Goal: Task Accomplishment & Management: Use online tool/utility

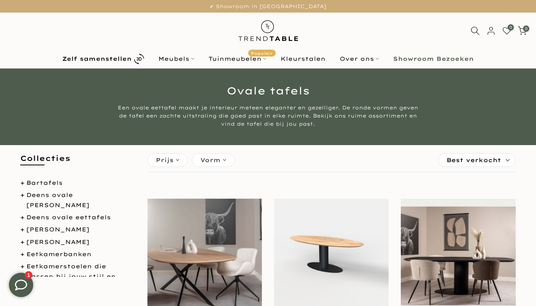
scroll to position [53, 0]
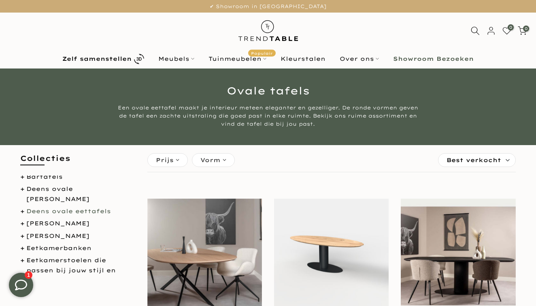
click at [92, 209] on link "Deens ovale eettafels" at bounding box center [68, 210] width 85 height 7
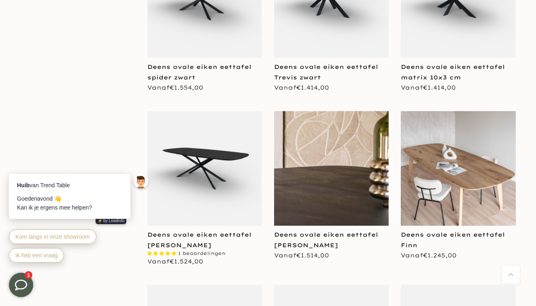
click at [320, 171] on img at bounding box center [331, 168] width 115 height 115
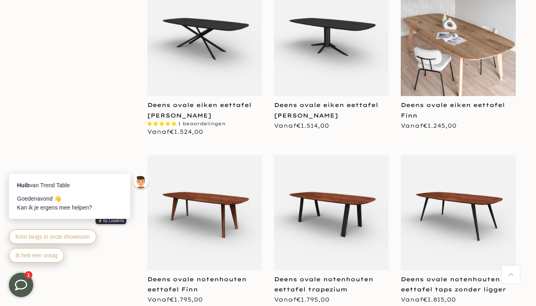
scroll to position [1249, 0]
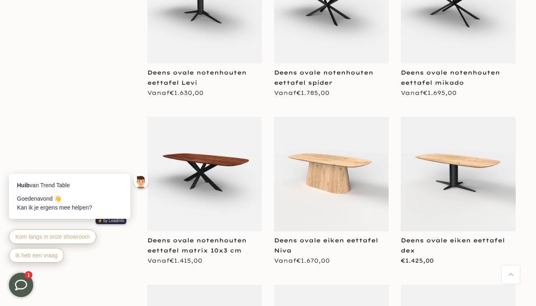
scroll to position [1959, 0]
click at [455, 184] on img at bounding box center [458, 174] width 115 height 115
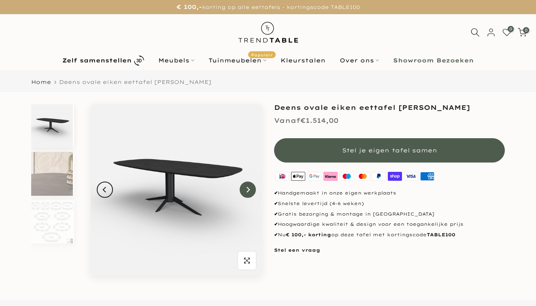
click at [250, 193] on icon "Next" at bounding box center [248, 189] width 6 height 6
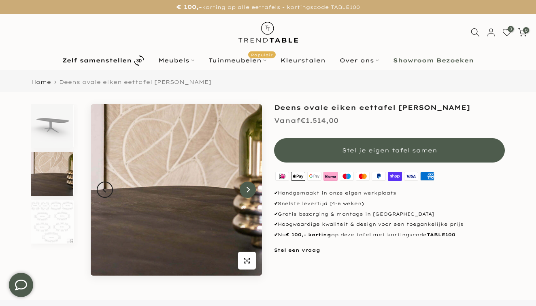
click at [250, 193] on icon "Next" at bounding box center [248, 189] width 6 height 6
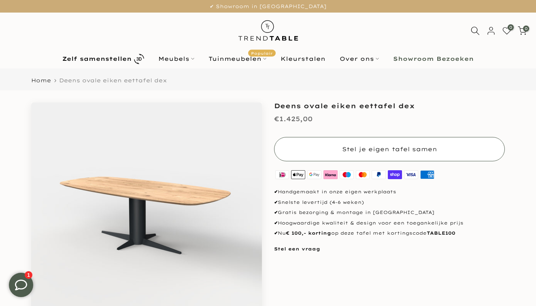
click at [345, 149] on span "Stel je eigen tafel samen" at bounding box center [389, 148] width 95 height 7
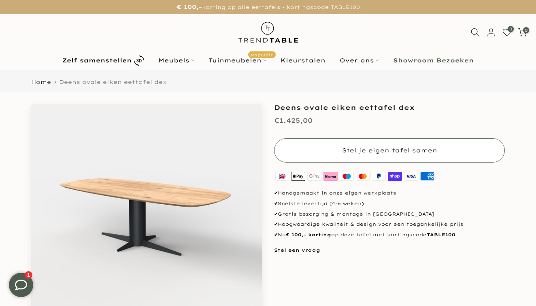
click at [345, 149] on span "Stel je eigen tafel samen" at bounding box center [389, 150] width 95 height 8
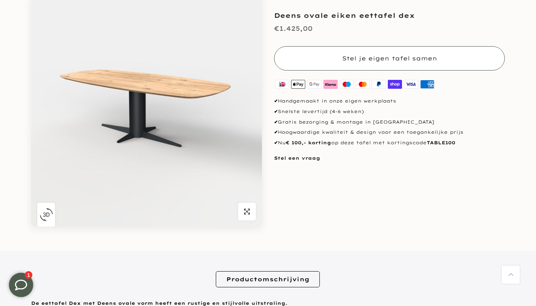
scroll to position [107, 0]
click at [349, 56] on span "Stel je eigen tafel samen" at bounding box center [389, 59] width 95 height 8
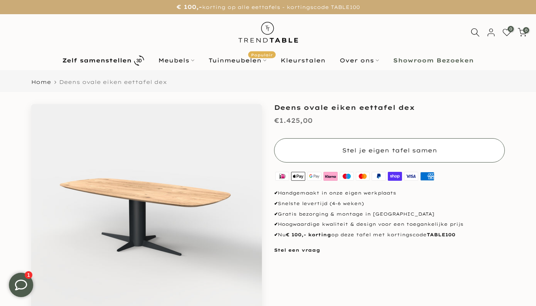
click at [356, 147] on span "Stel je eigen tafel samen" at bounding box center [389, 150] width 95 height 8
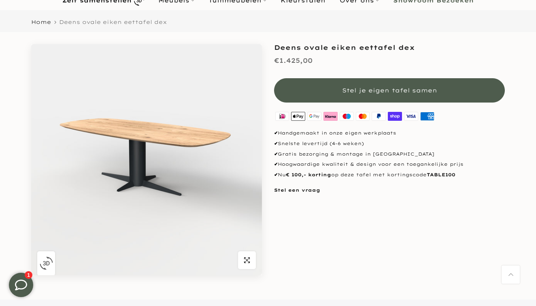
scroll to position [60, 0]
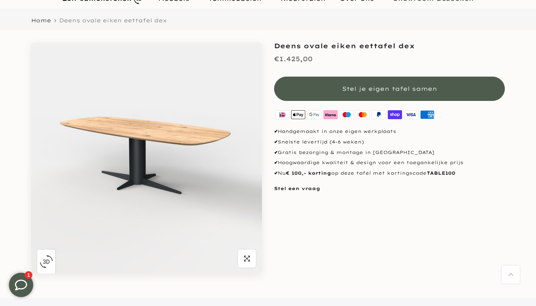
click at [51, 262] on img "button" at bounding box center [46, 261] width 13 height 13
click at [247, 256] on icon "button" at bounding box center [247, 258] width 6 height 6
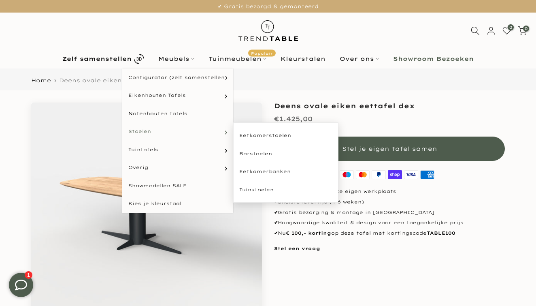
click at [152, 130] on link "Stoelen" at bounding box center [177, 131] width 111 height 18
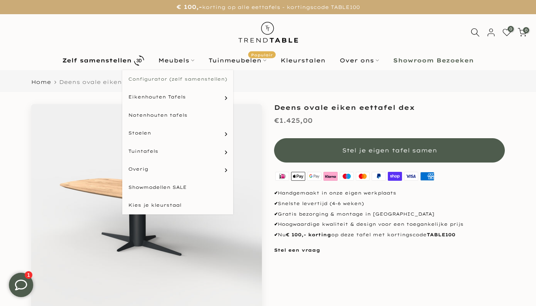
click at [158, 81] on link "Configurator (zelf samenstellen)" at bounding box center [177, 79] width 111 height 18
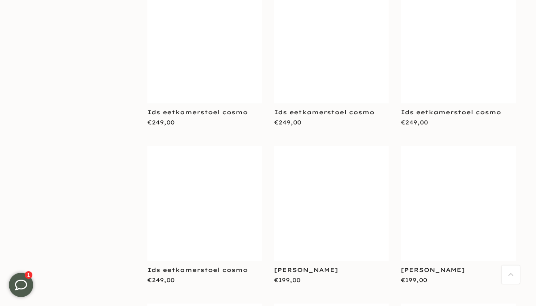
scroll to position [829, 0]
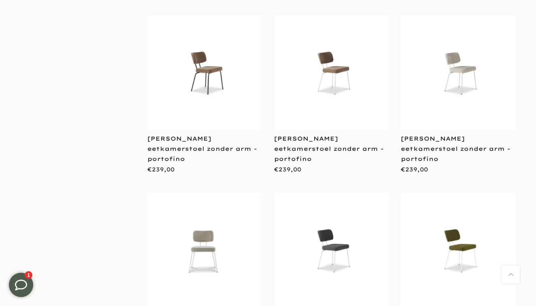
scroll to position [2627, 0]
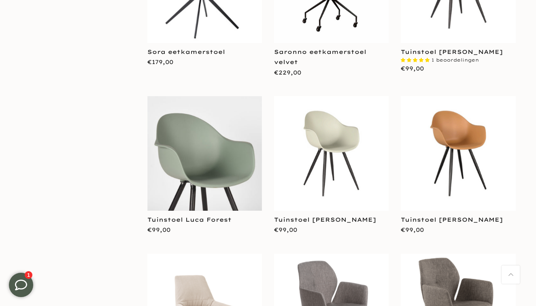
scroll to position [3930, 0]
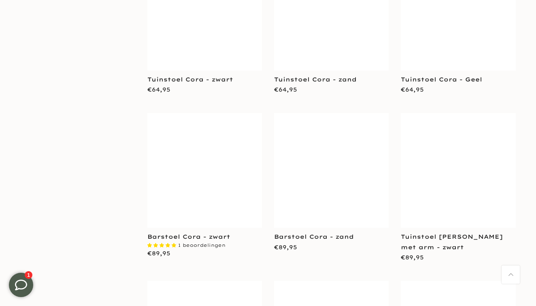
scroll to position [4856, 0]
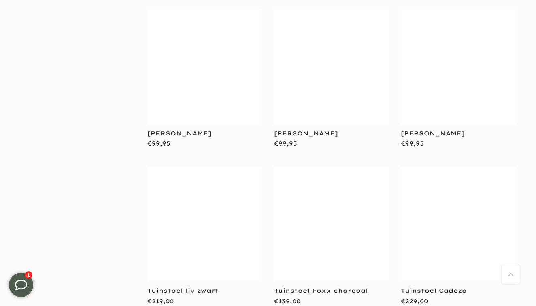
scroll to position [5806, 0]
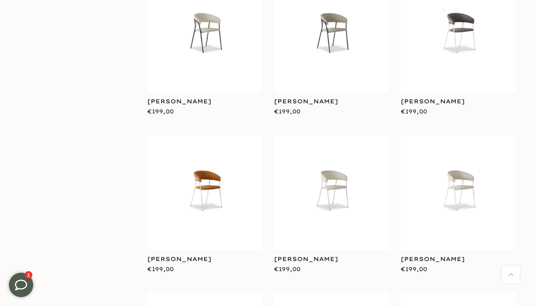
scroll to position [1116, 0]
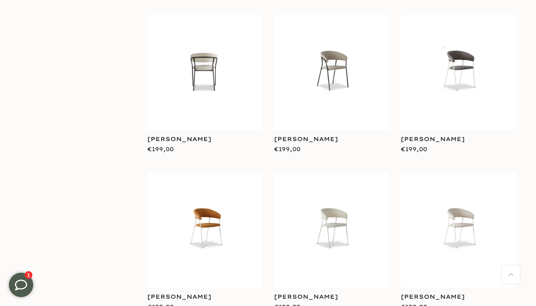
click at [204, 70] on img at bounding box center [204, 73] width 115 height 56
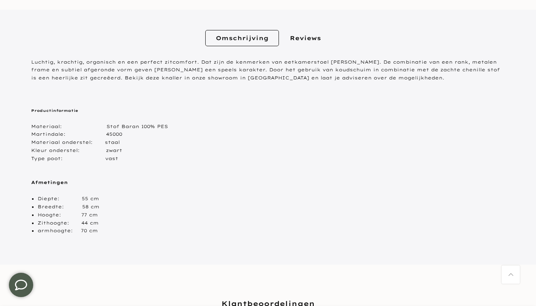
scroll to position [389, 0]
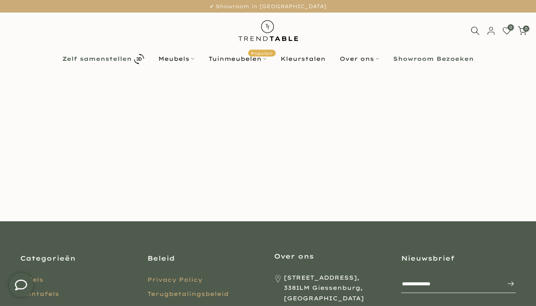
click at [120, 60] on b "Zelf samenstellen" at bounding box center [96, 59] width 69 height 6
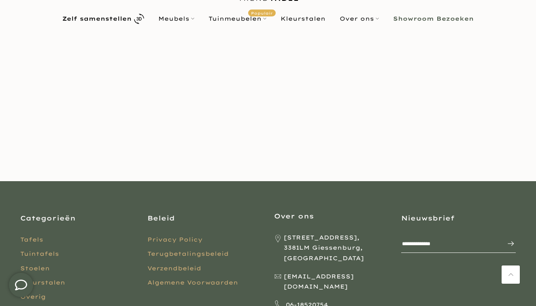
scroll to position [41, 0]
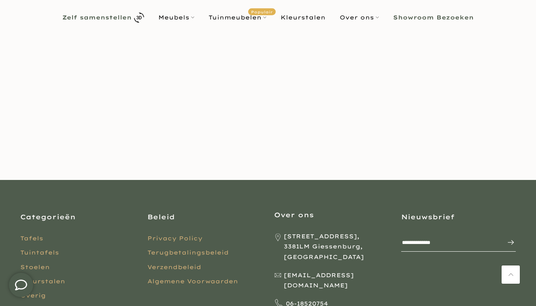
click at [123, 20] on b "Zelf samenstellen" at bounding box center [96, 18] width 69 height 6
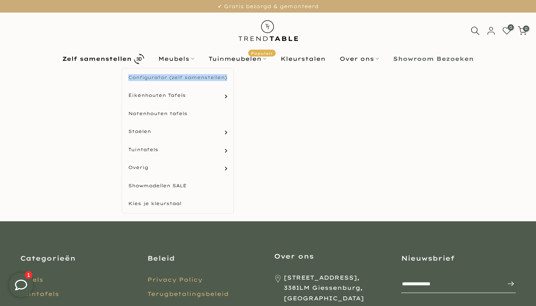
click at [148, 75] on link "Configurator (zelf samenstellen)" at bounding box center [177, 77] width 111 height 18
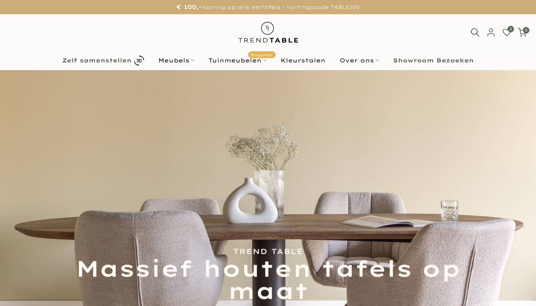
click at [117, 60] on b "Zelf samenstellen" at bounding box center [96, 61] width 69 height 6
